Goal: Check status: Check status

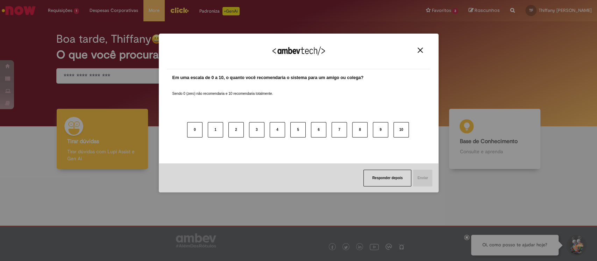
click at [425, 49] on div "Agradecemos seu feedback!" at bounding box center [298, 55] width 263 height 27
click at [418, 48] on img "Close" at bounding box center [419, 50] width 5 height 5
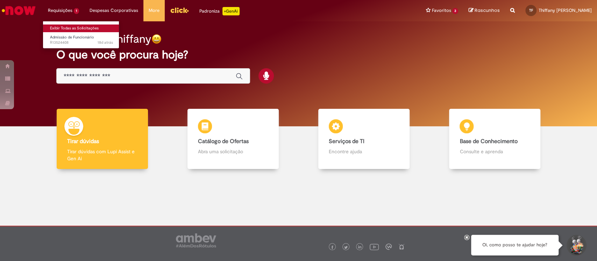
click at [67, 28] on link "Exibir Todas as Solicitações" at bounding box center [81, 28] width 77 height 8
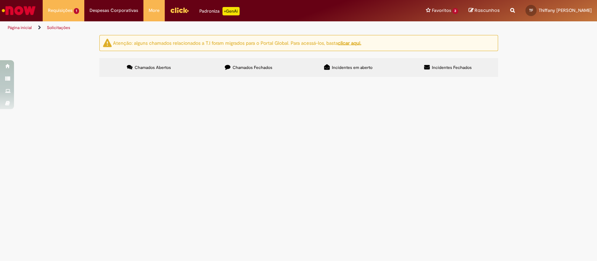
click at [278, 63] on label "Chamados Fechados" at bounding box center [249, 67] width 100 height 19
click at [0, 0] on span "Renovação Aulas Espanhol - IZABEL" at bounding box center [0, 0] width 0 height 0
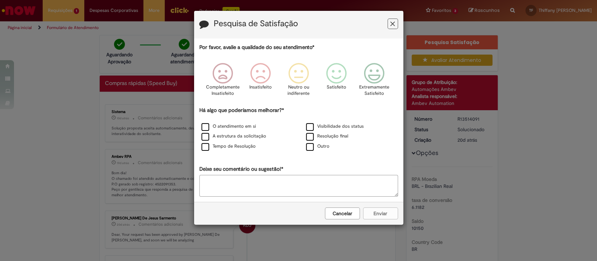
click at [392, 24] on icon "Feedback" at bounding box center [392, 23] width 5 height 7
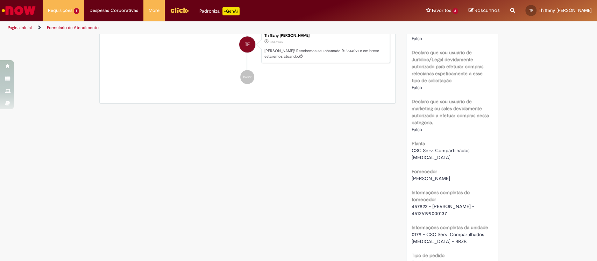
scroll to position [466, 0]
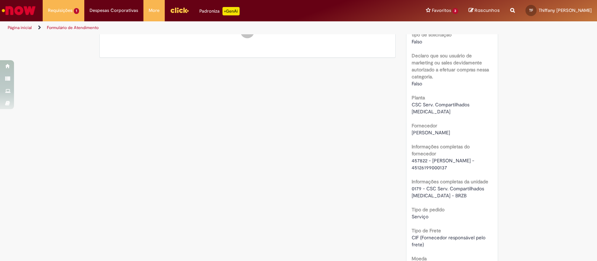
drag, startPoint x: 424, startPoint y: 127, endPoint x: 431, endPoint y: 132, distance: 8.8
click at [431, 132] on div "Pesquisa Satisfação Avaliar Atendimento Detalhes do tíquete Grupo de Atribuição…" at bounding box center [451, 141] width 102 height 1144
copy span "ISABEL CRISTINA RODRIGUEZ MILLAN"
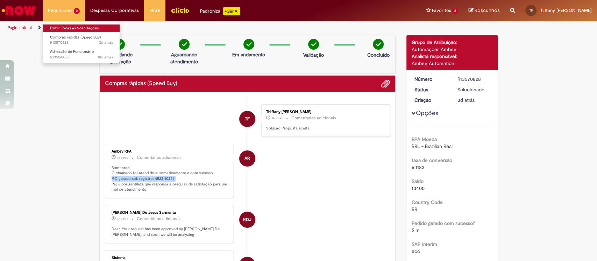
click at [64, 26] on link "Exibir Todas as Solicitações" at bounding box center [81, 28] width 77 height 8
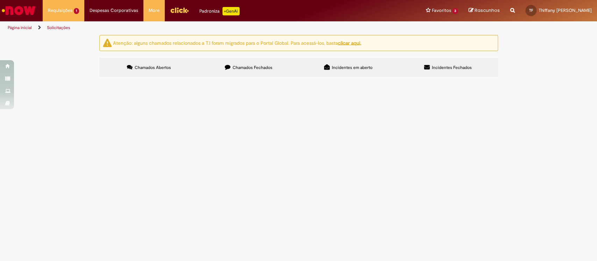
click at [262, 65] on span "Chamados Fechados" at bounding box center [252, 68] width 40 height 6
click at [0, 0] on div "Linhas 1 − 20 de 550" at bounding box center [0, 0] width 0 height 0
click at [0, 0] on link at bounding box center [0, 0] width 0 height 0
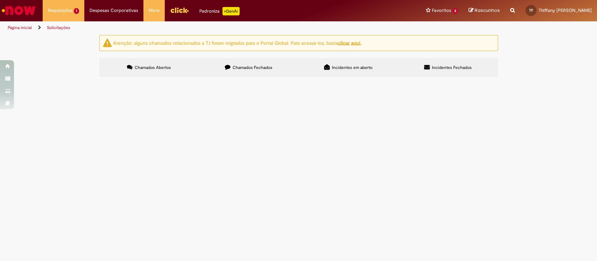
click at [0, 0] on icon at bounding box center [0, 0] width 0 height 0
drag, startPoint x: 184, startPoint y: 147, endPoint x: 152, endPoint y: 145, distance: 31.9
click at [0, 0] on span "Compras rápidas (Speed Buy)" at bounding box center [0, 0] width 0 height 0
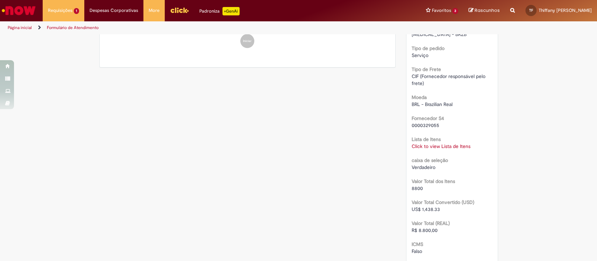
scroll to position [646, 0]
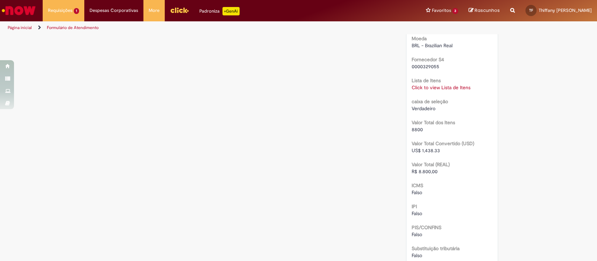
click at [427, 77] on b "Lista de Itens" at bounding box center [425, 80] width 29 height 6
click at [427, 84] on link "Click to view Lista de Itens" at bounding box center [440, 87] width 59 height 6
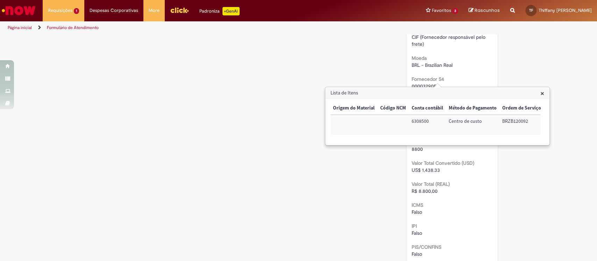
scroll to position [552, 0]
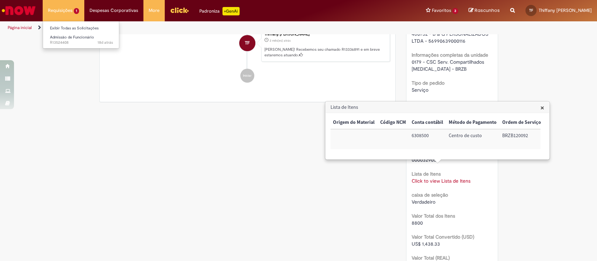
click at [77, 12] on li "Requisições 1 Exibir Todas as Solicitações Admissão de Funcionário 18d atrás 18…" at bounding box center [64, 10] width 42 height 21
click at [79, 31] on link "Exibir Todas as Solicitações" at bounding box center [81, 28] width 77 height 8
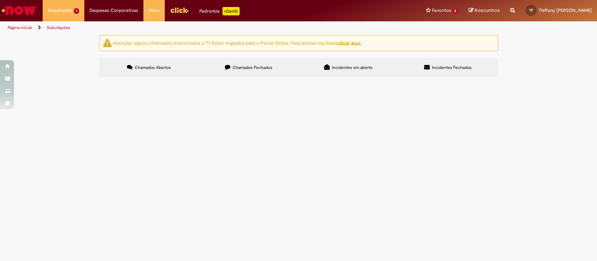
click at [266, 71] on label "Chamados Fechados" at bounding box center [249, 67] width 100 height 19
click at [256, 70] on span "Chamados Fechados" at bounding box center [252, 68] width 40 height 6
click at [0, 0] on link at bounding box center [0, 0] width 0 height 0
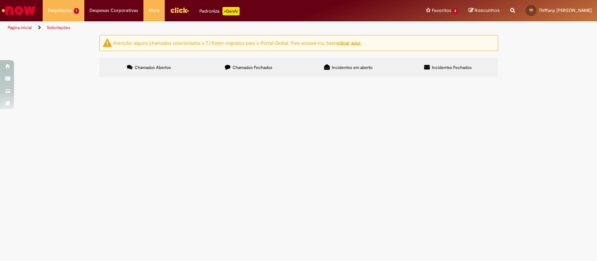
click at [0, 0] on icon at bounding box center [0, 0] width 0 height 0
click at [0, 0] on span "Cheque Zé Delivery" at bounding box center [0, 0] width 0 height 0
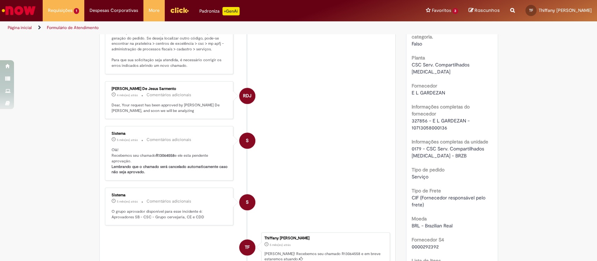
scroll to position [373, 0]
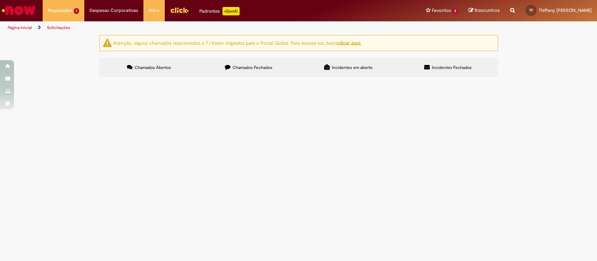
click at [241, 69] on span "Chamados Fechados" at bounding box center [252, 68] width 40 height 6
click at [0, 0] on icon at bounding box center [0, 0] width 0 height 0
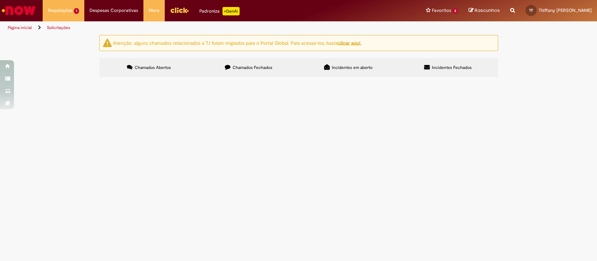
scroll to position [93, 0]
click at [0, 0] on span "Kits Talentos Financeiro" at bounding box center [0, 0] width 0 height 0
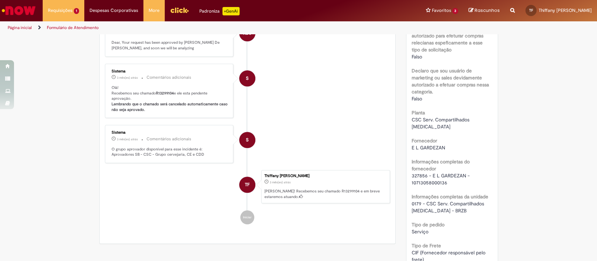
scroll to position [504, 0]
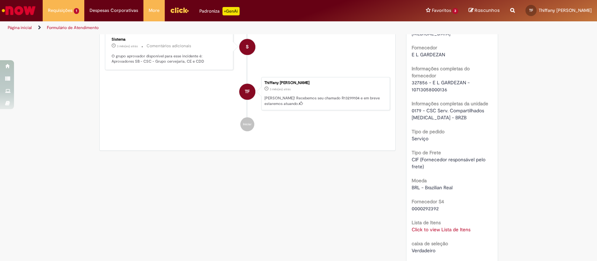
click at [418, 227] on link "Click to view Lista de Itens" at bounding box center [440, 229] width 59 height 6
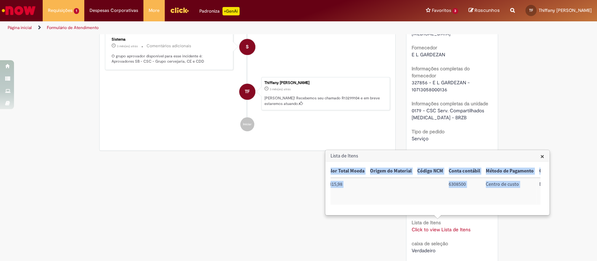
scroll to position [0, 284]
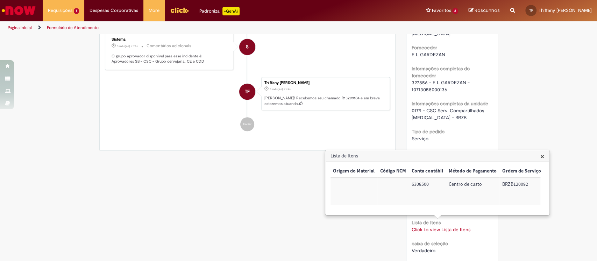
drag, startPoint x: 328, startPoint y: 170, endPoint x: 536, endPoint y: 192, distance: 208.8
click at [538, 192] on div "× Trigger Tipo de Pedido = Material Código SAP Material / Serviço Descrição Qua…" at bounding box center [436, 187] width 223 height 53
click at [477, 204] on div "Trigger Tipo de Pedido = Material Código SAP Material / Serviço Descrição Quant…" at bounding box center [435, 188] width 210 height 47
